Goal: Task Accomplishment & Management: Use online tool/utility

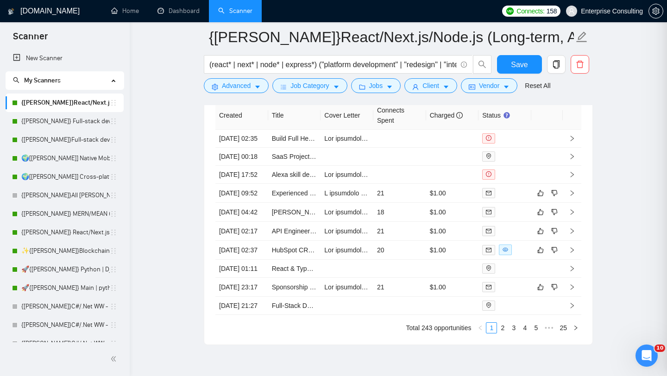
scroll to position [201, 0]
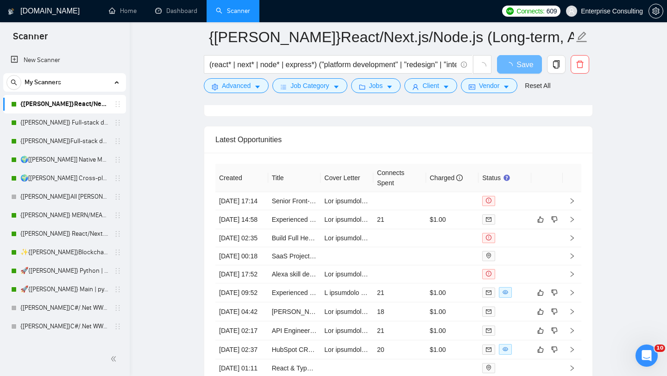
scroll to position [2164, 0]
click at [572, 223] on icon "right" at bounding box center [572, 220] width 3 height 6
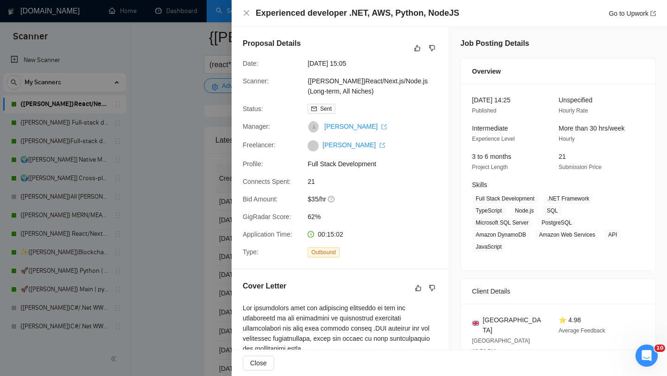
click at [228, 239] on div at bounding box center [333, 188] width 667 height 376
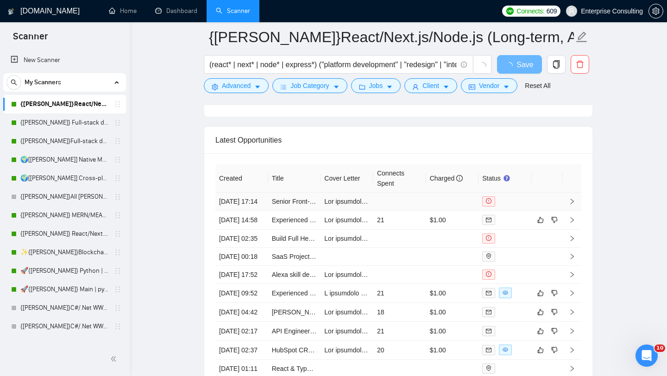
click at [574, 205] on icon "right" at bounding box center [572, 201] width 6 height 6
